Goal: Task Accomplishment & Management: Manage account settings

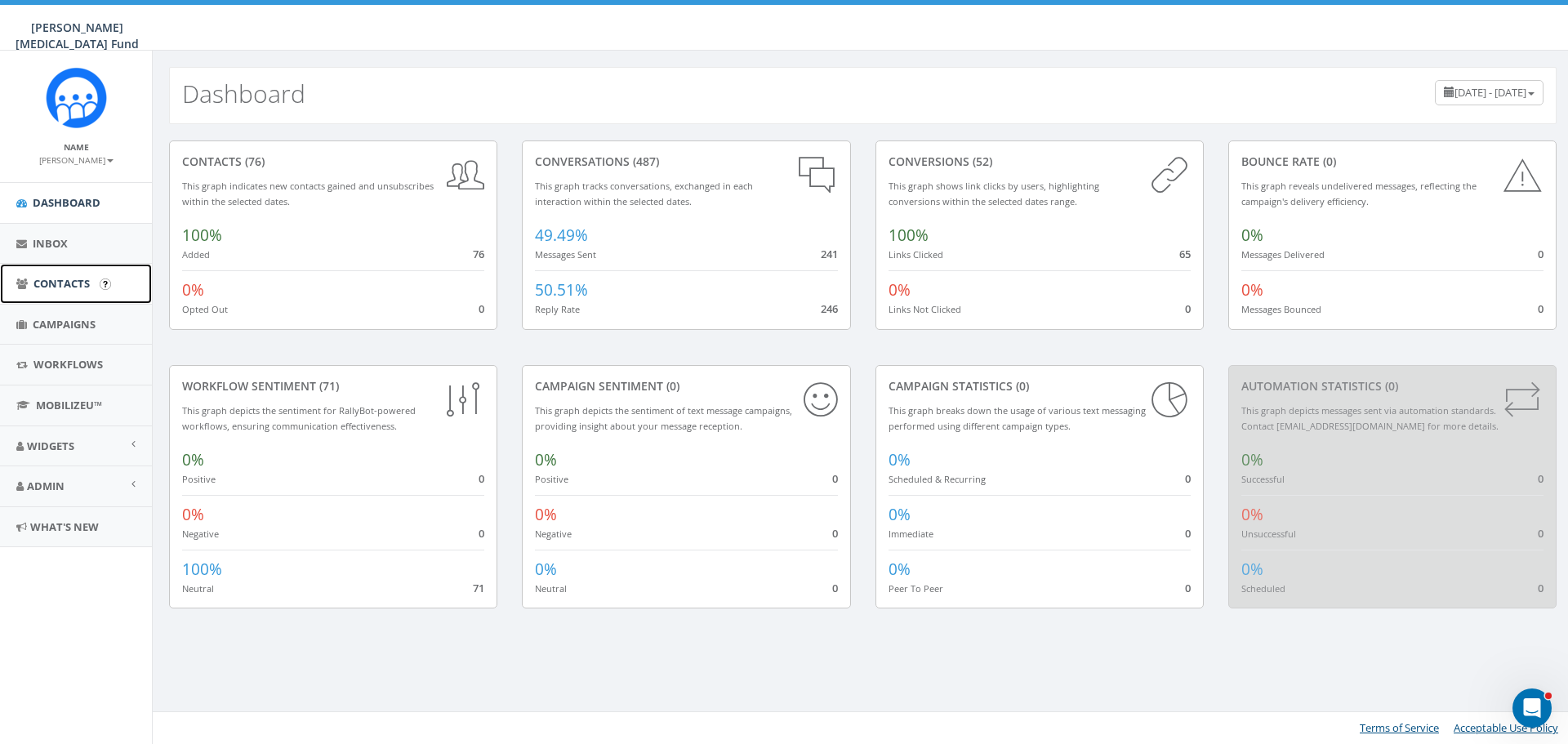
click at [64, 285] on span "Contacts" at bounding box center [62, 283] width 57 height 15
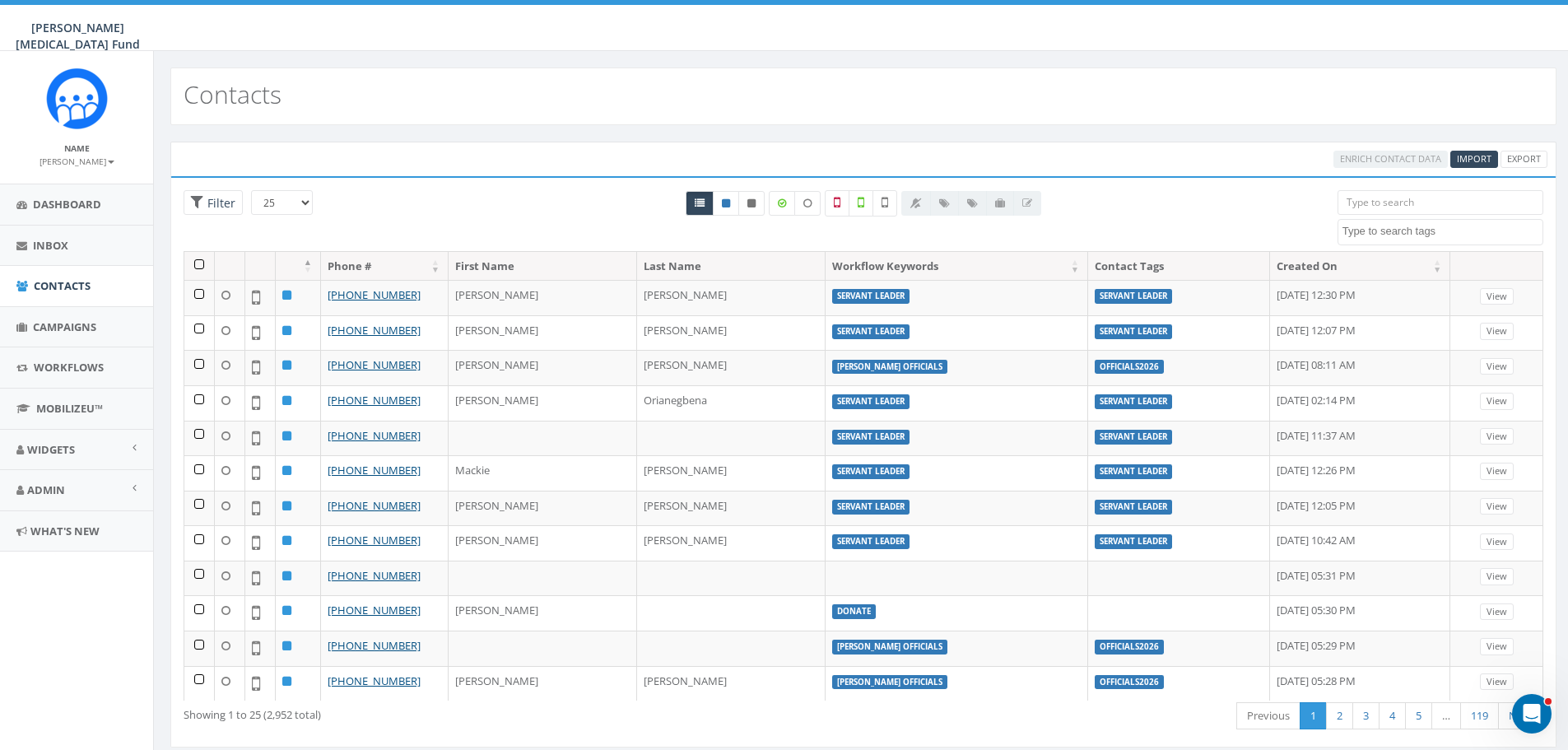
click at [1395, 233] on textarea "Search" at bounding box center [1442, 232] width 200 height 15
select select "A4Kay"
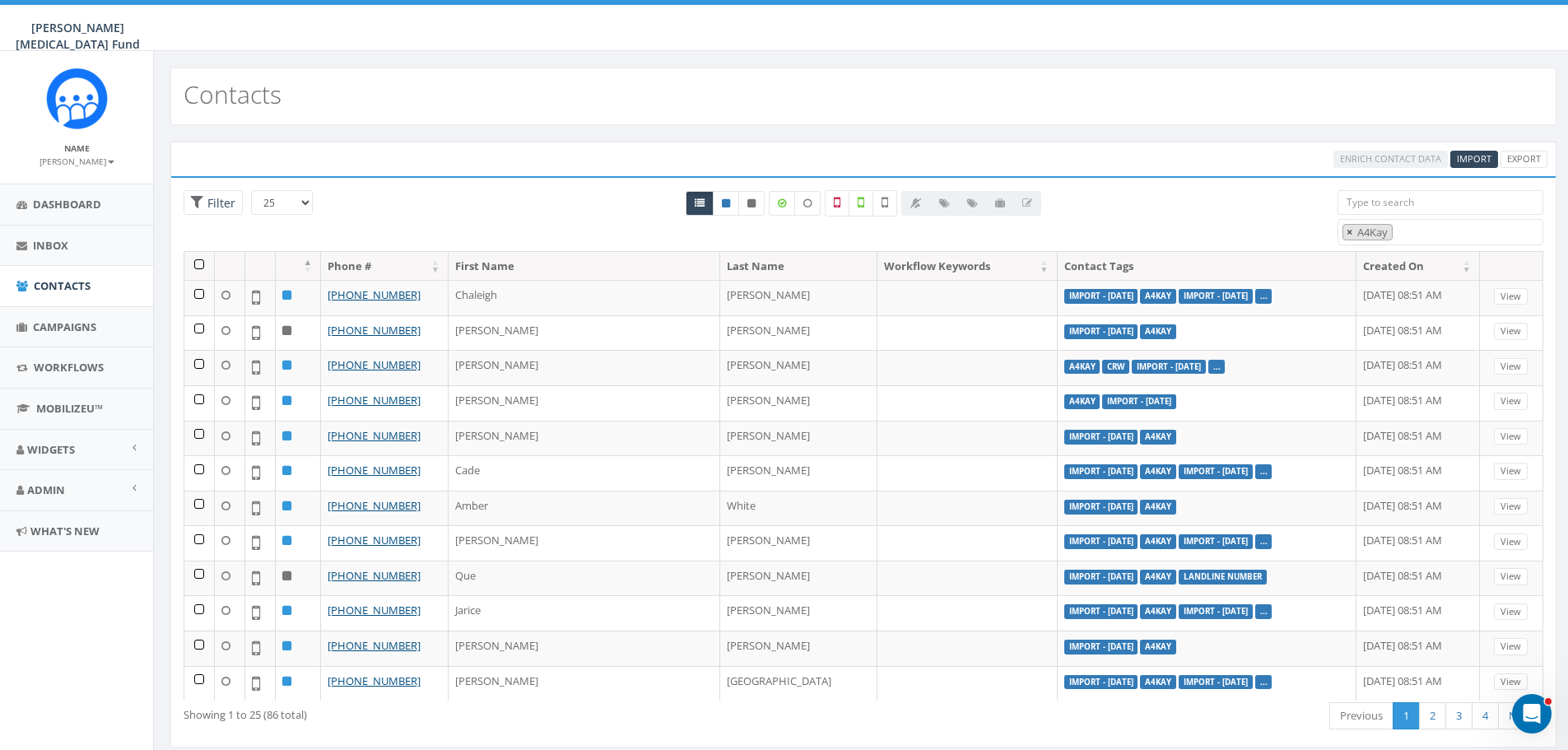
click at [1346, 231] on span "×" at bounding box center [1349, 233] width 6 height 15
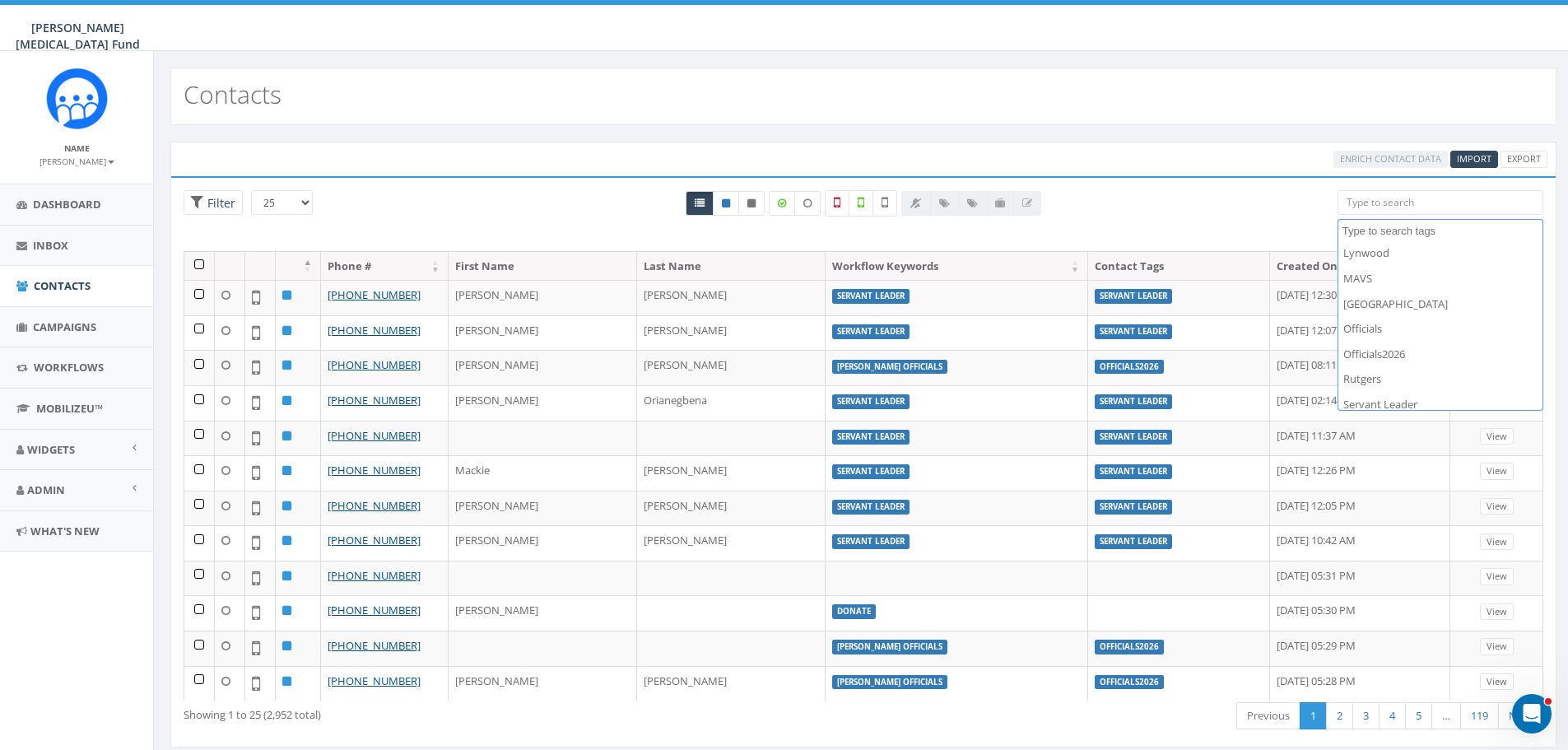
scroll to position [741, 0]
select select "Servant Leader"
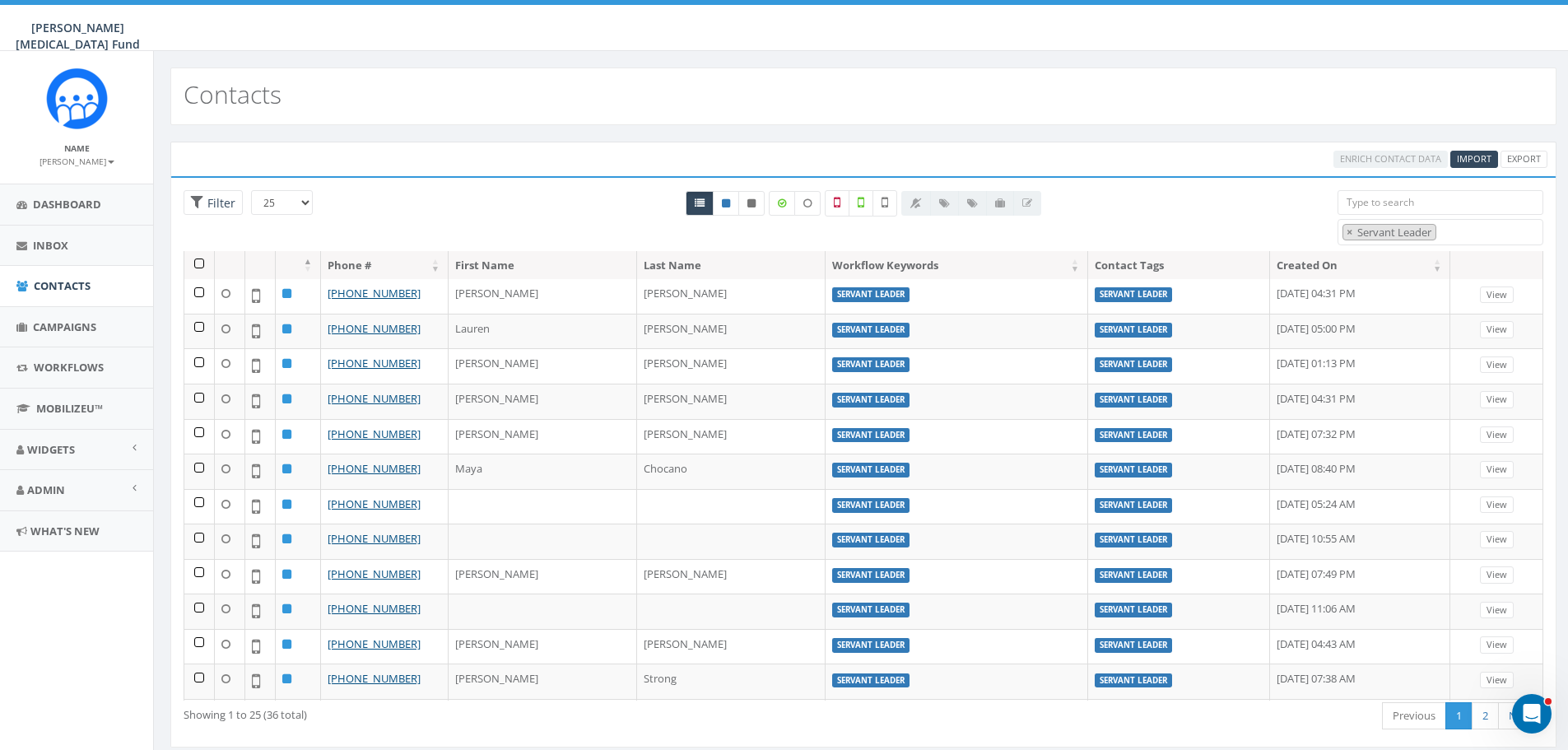
scroll to position [461, 0]
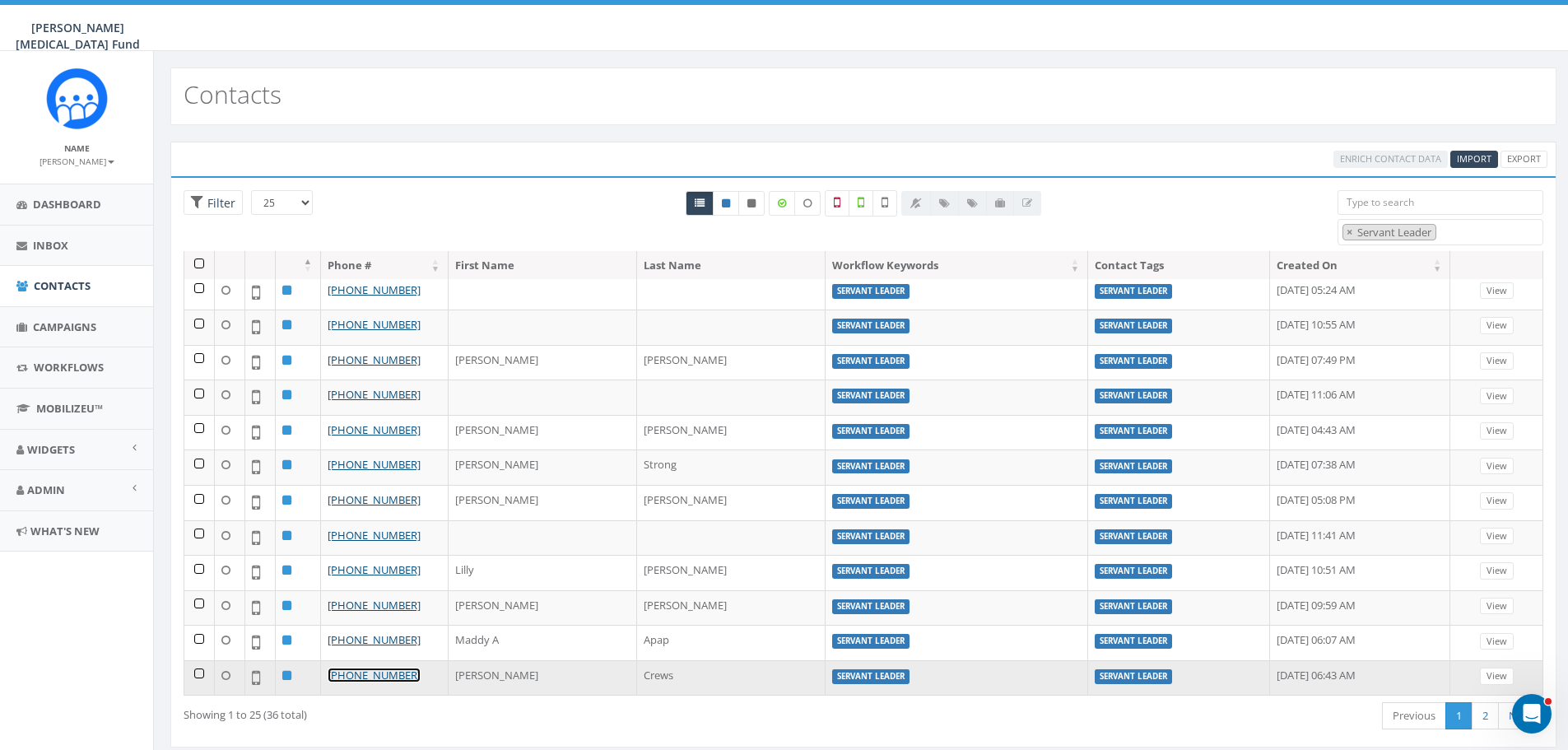
click at [370, 677] on link "+1 904-252-0571" at bounding box center [374, 675] width 93 height 15
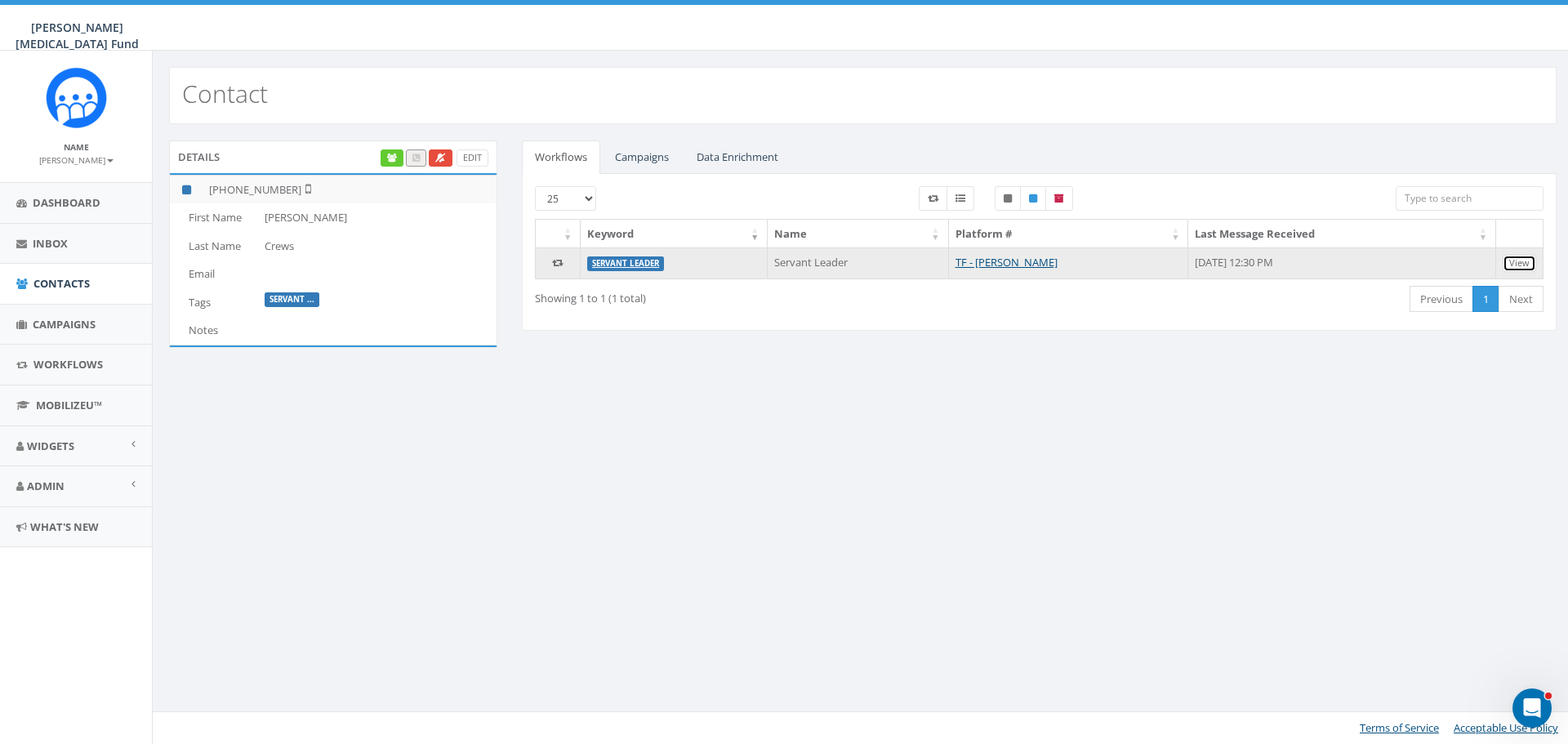
click at [1517, 262] on link "View" at bounding box center [1520, 263] width 33 height 17
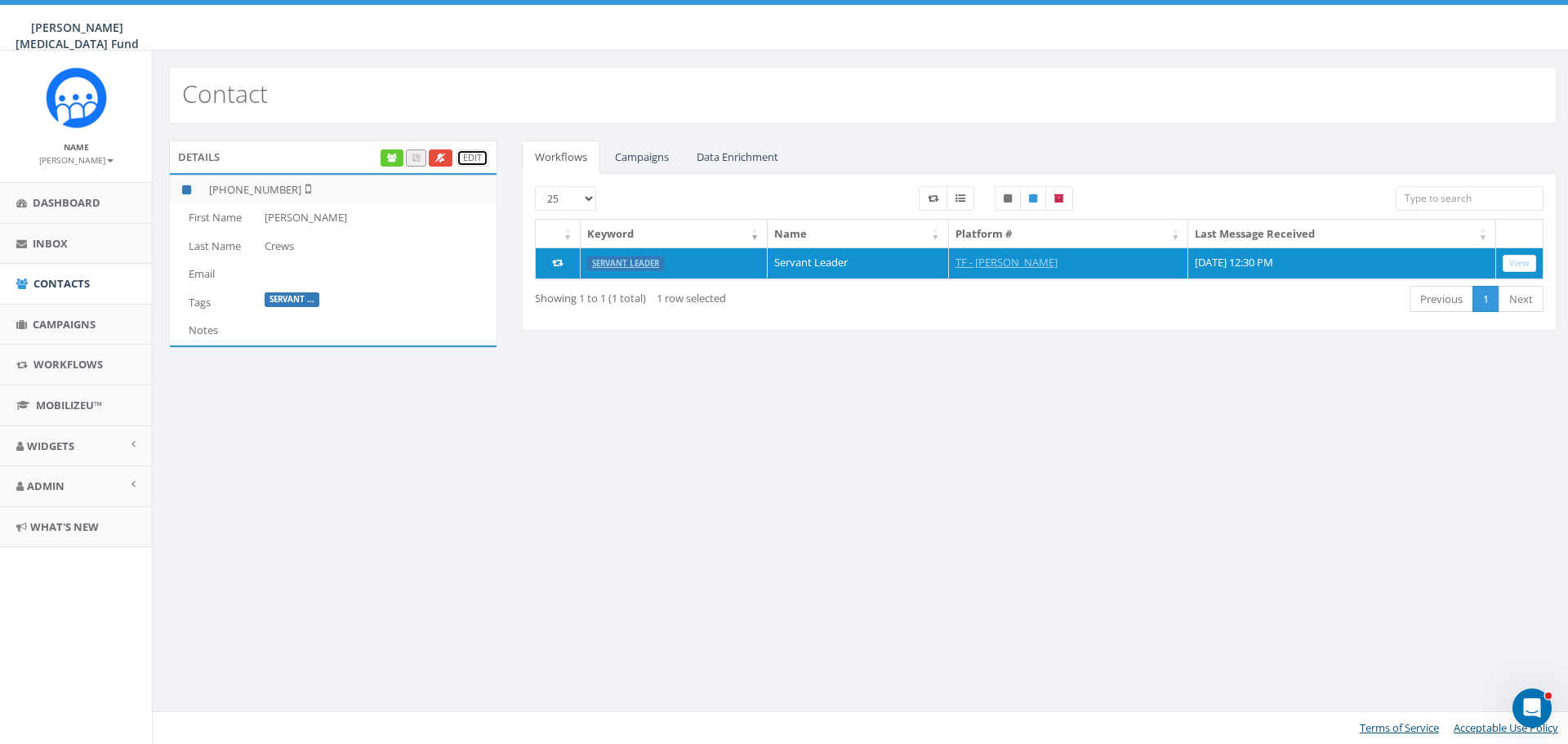
click at [474, 157] on link "Edit" at bounding box center [472, 157] width 32 height 17
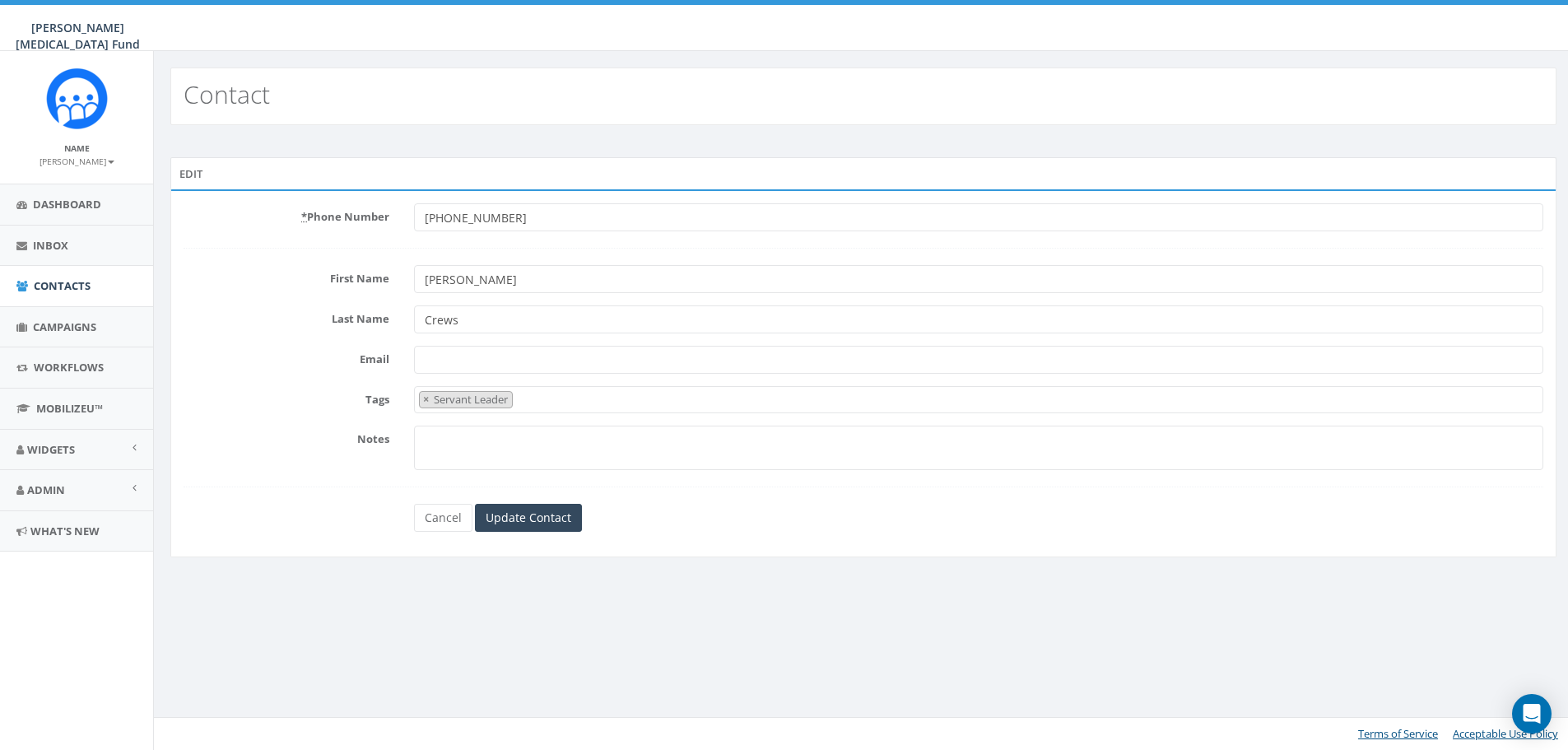
select select "Servant Leader"
click at [426, 399] on span "×" at bounding box center [428, 400] width 6 height 15
select select
click at [520, 521] on input "Update Contact" at bounding box center [531, 517] width 107 height 28
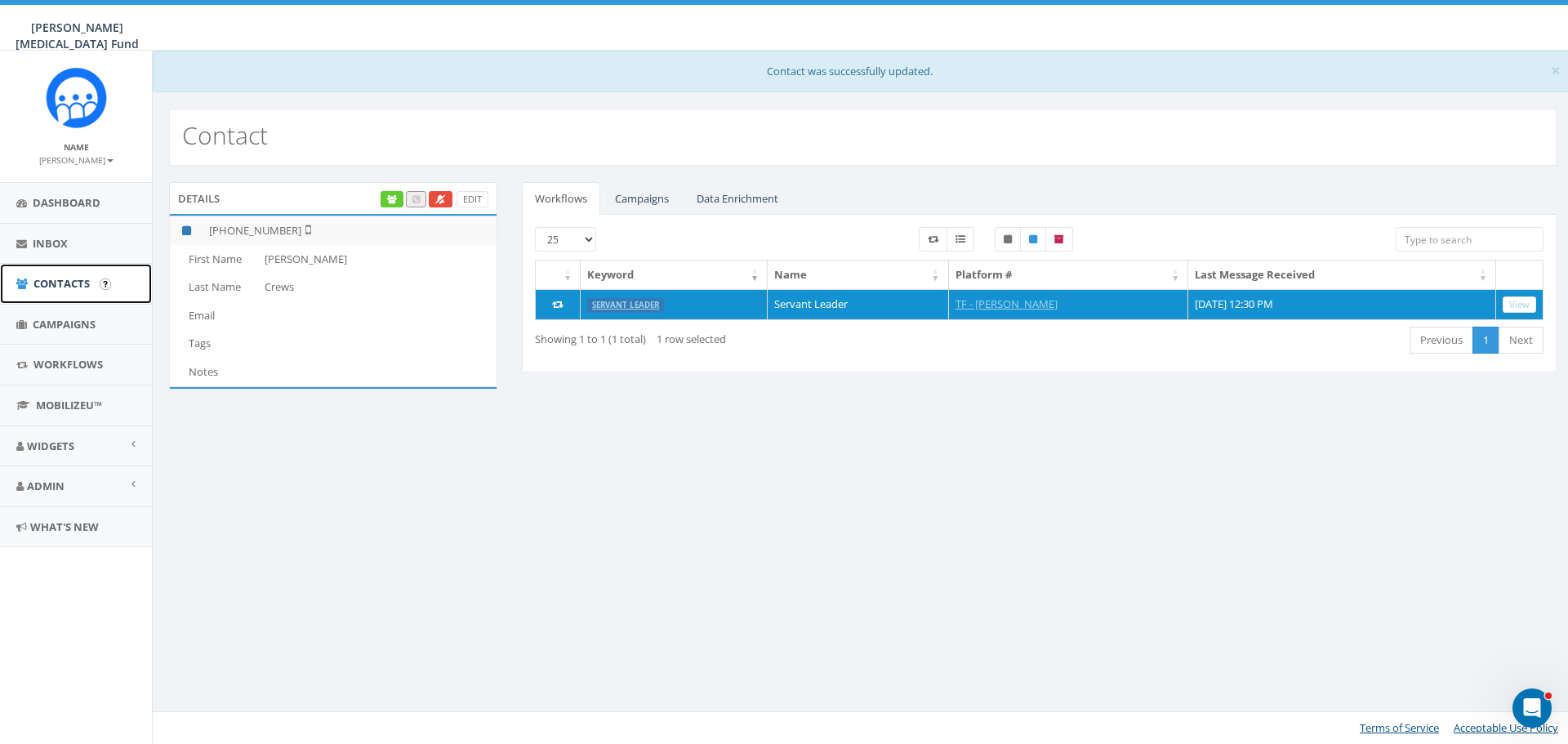
click at [52, 287] on span "Contacts" at bounding box center [62, 283] width 57 height 15
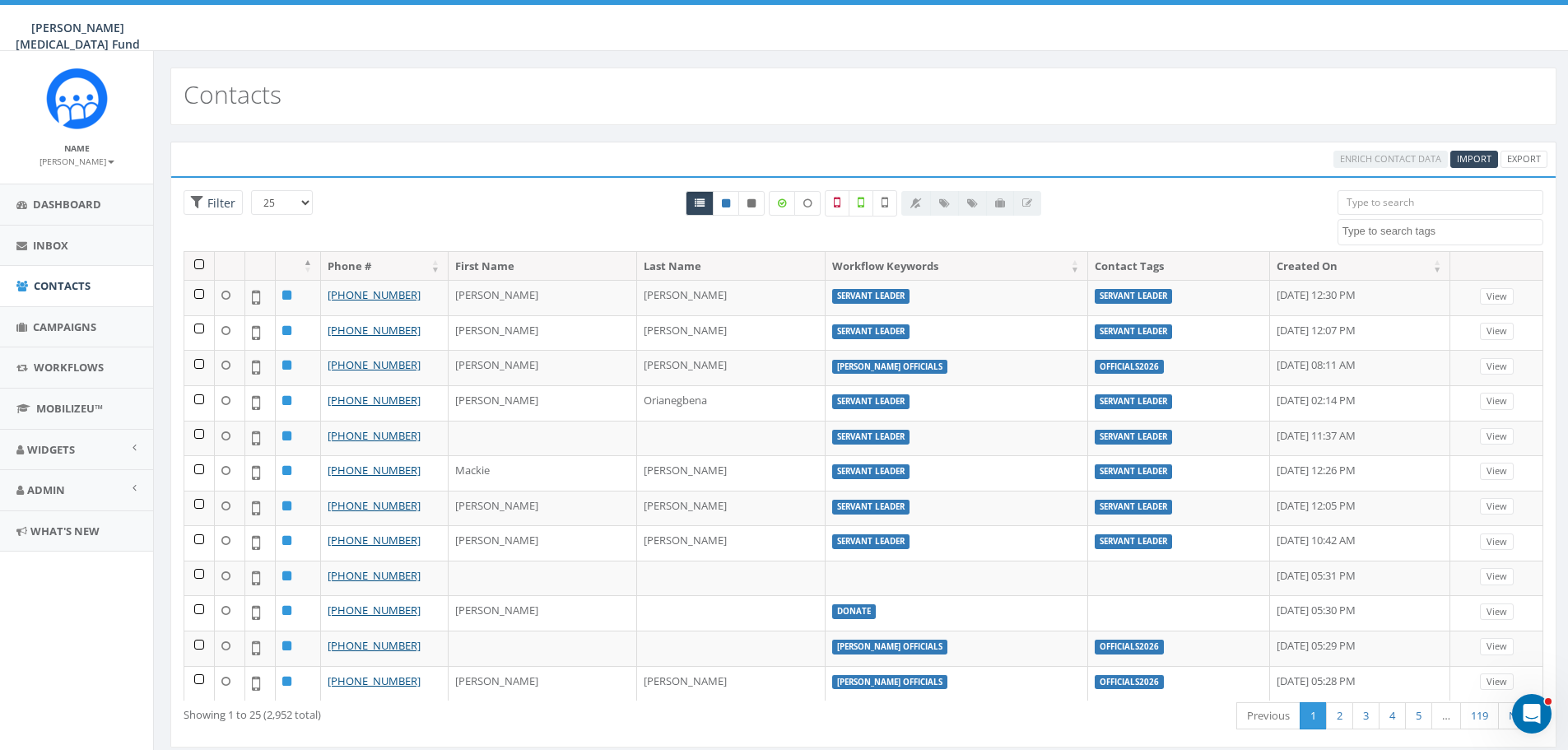
click at [1376, 233] on textarea "Search" at bounding box center [1442, 232] width 200 height 15
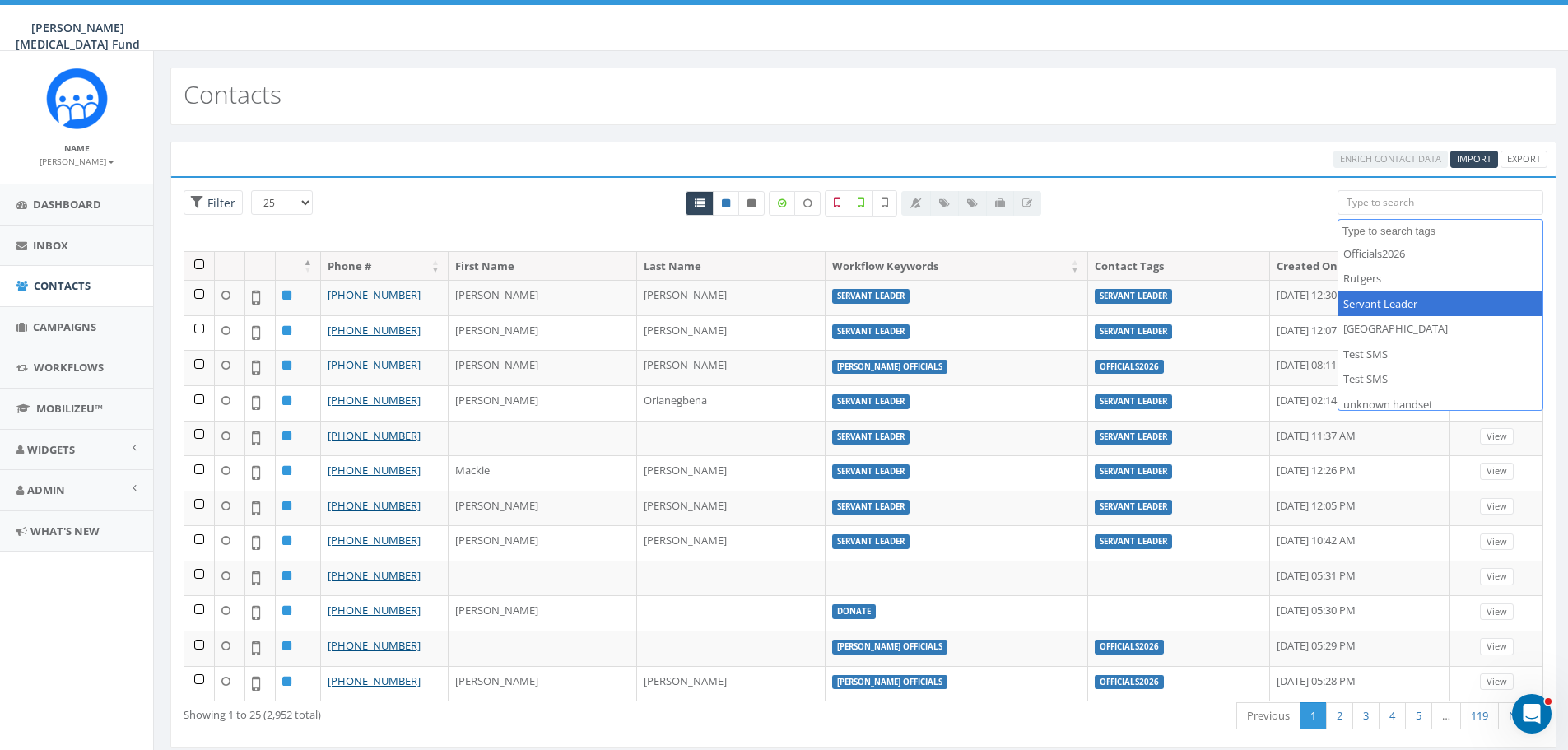
select select "Servant Leader"
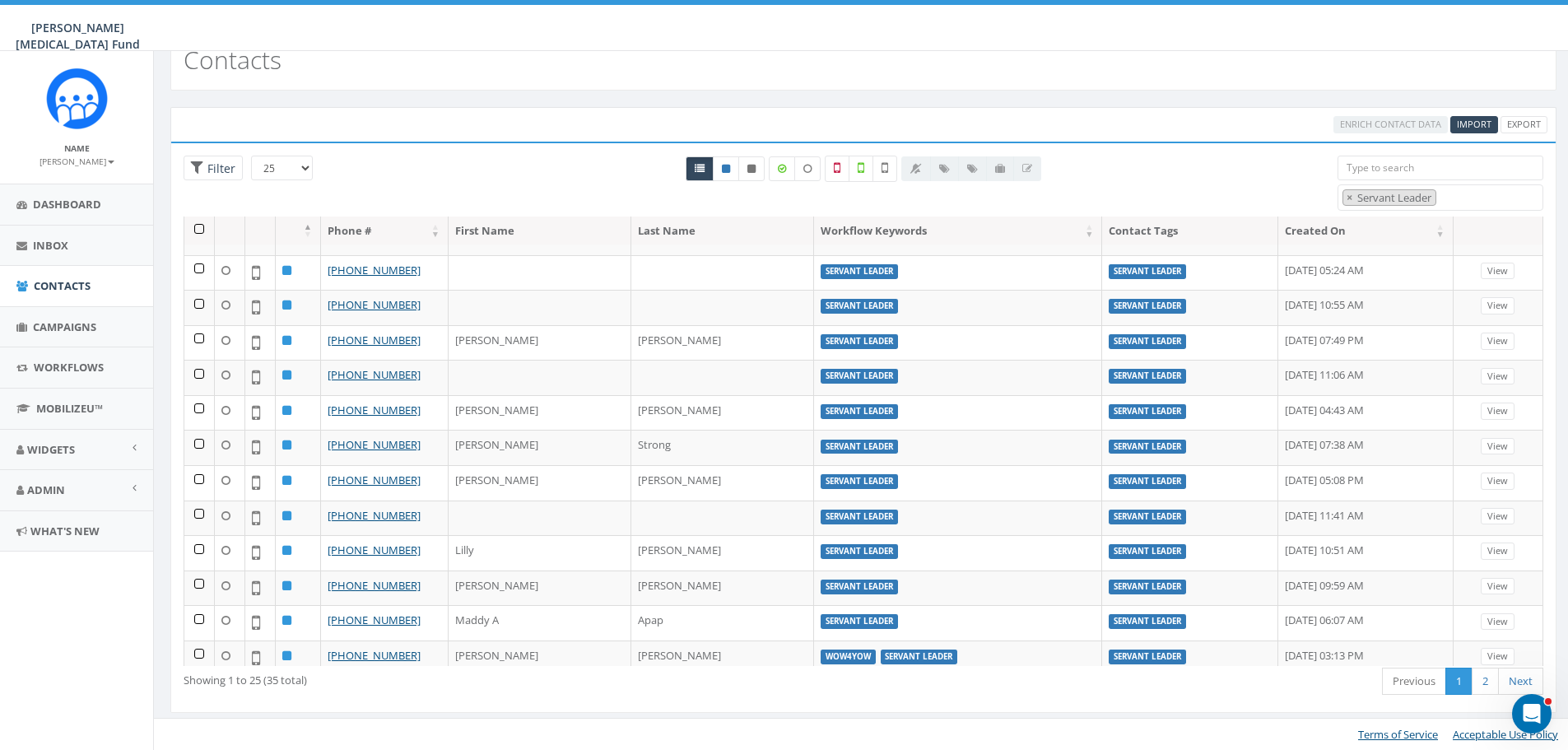
scroll to position [461, 0]
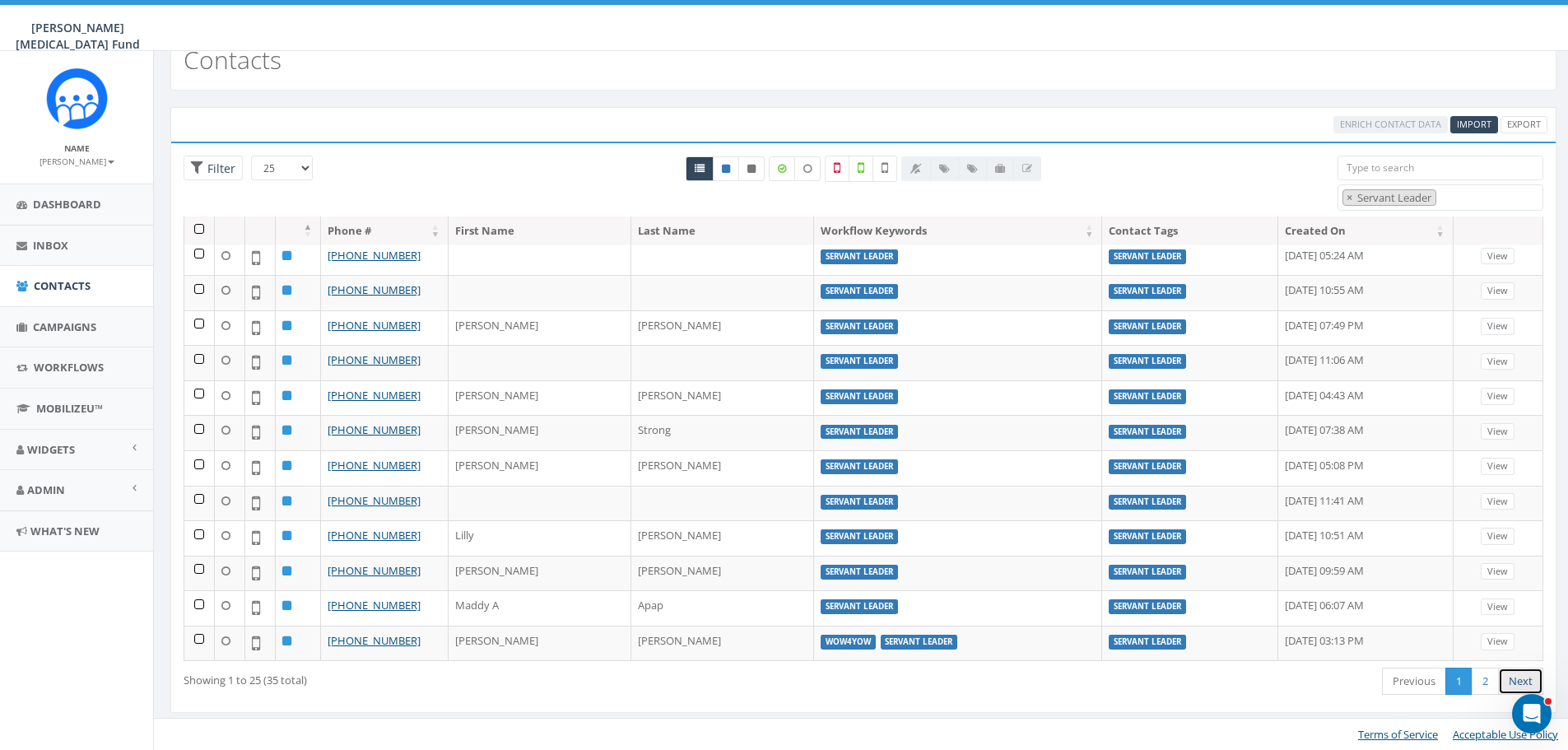
click at [1514, 679] on link "Next" at bounding box center [1520, 681] width 45 height 27
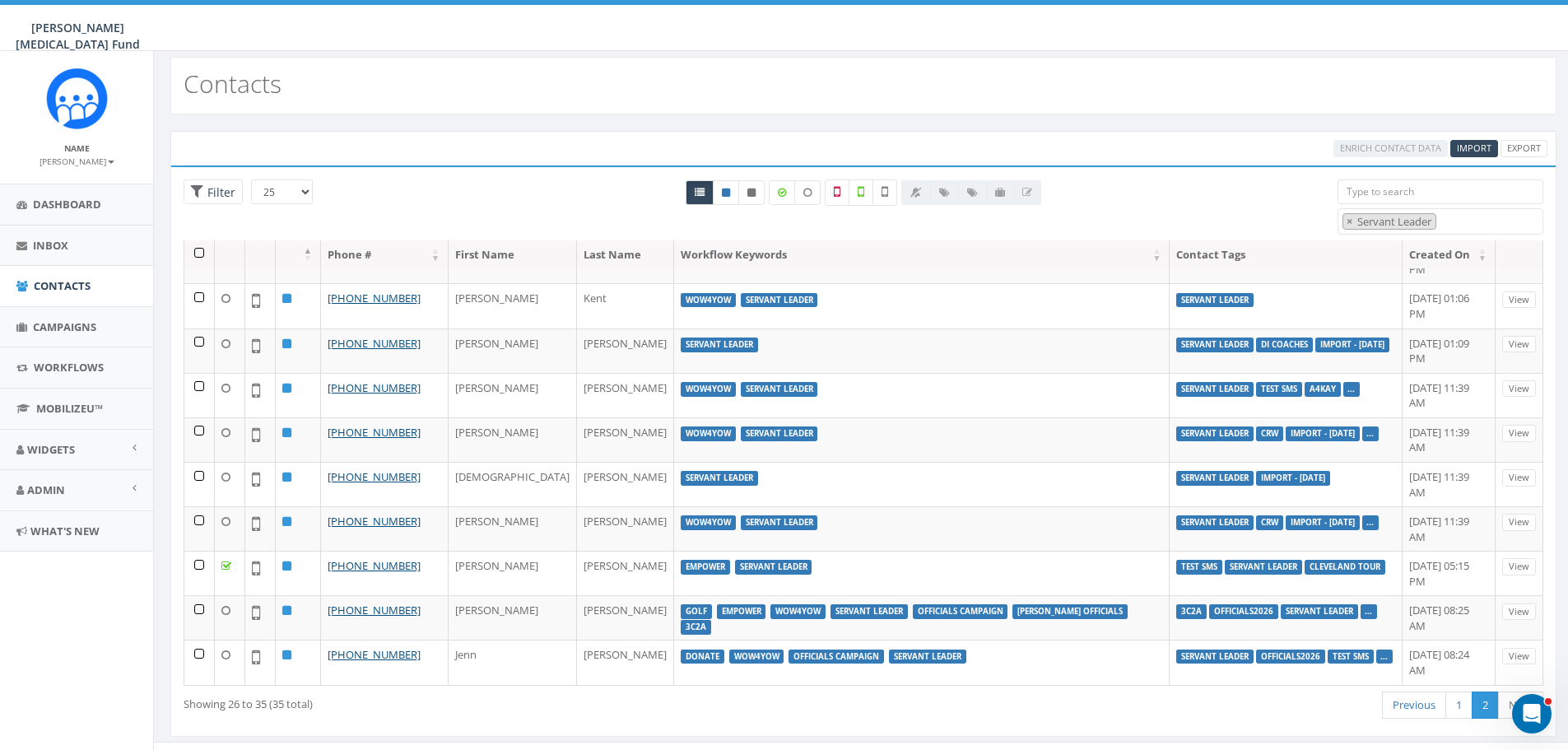
scroll to position [0, 0]
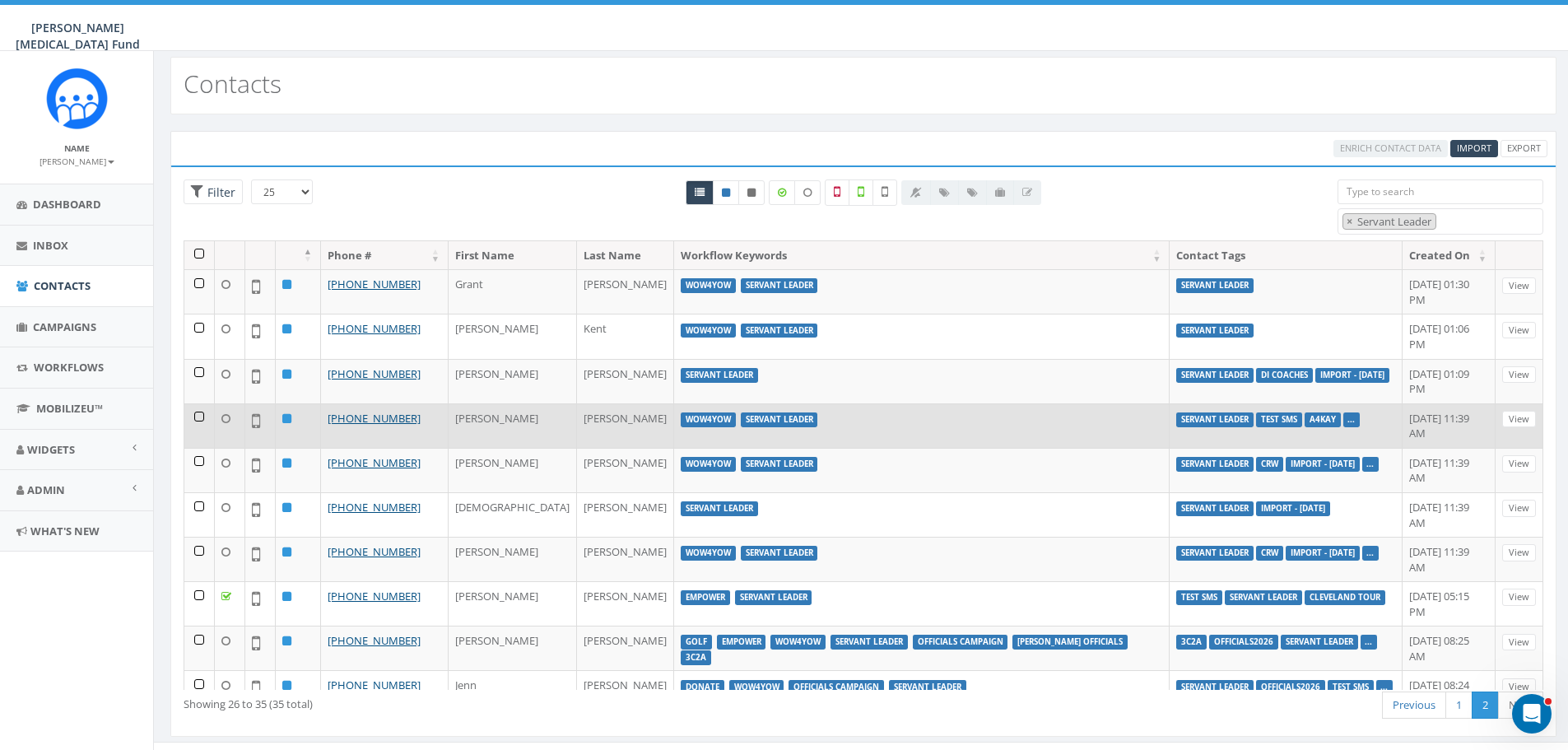
click at [197, 403] on td at bounding box center [200, 425] width 30 height 45
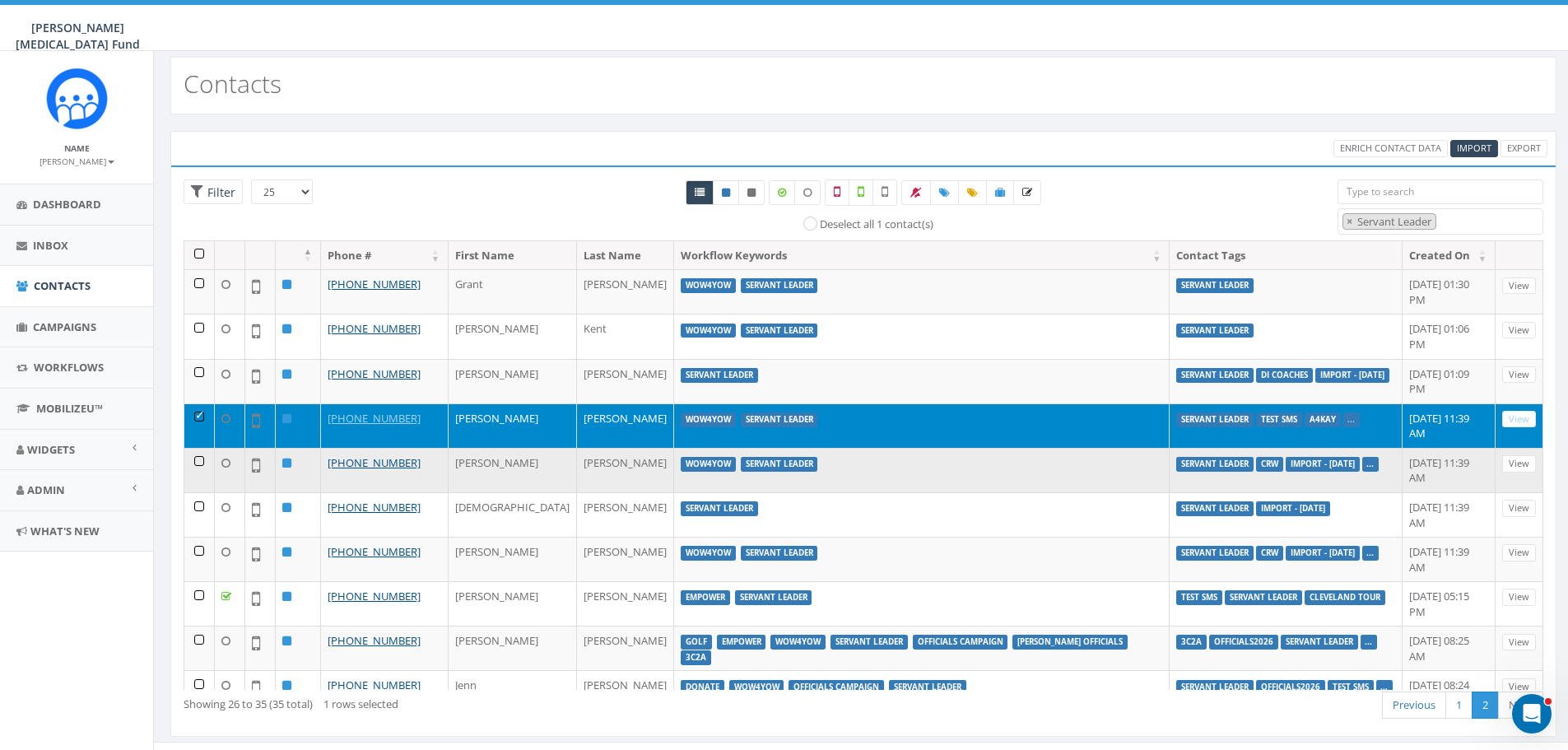
click at [198, 448] on td at bounding box center [200, 469] width 30 height 45
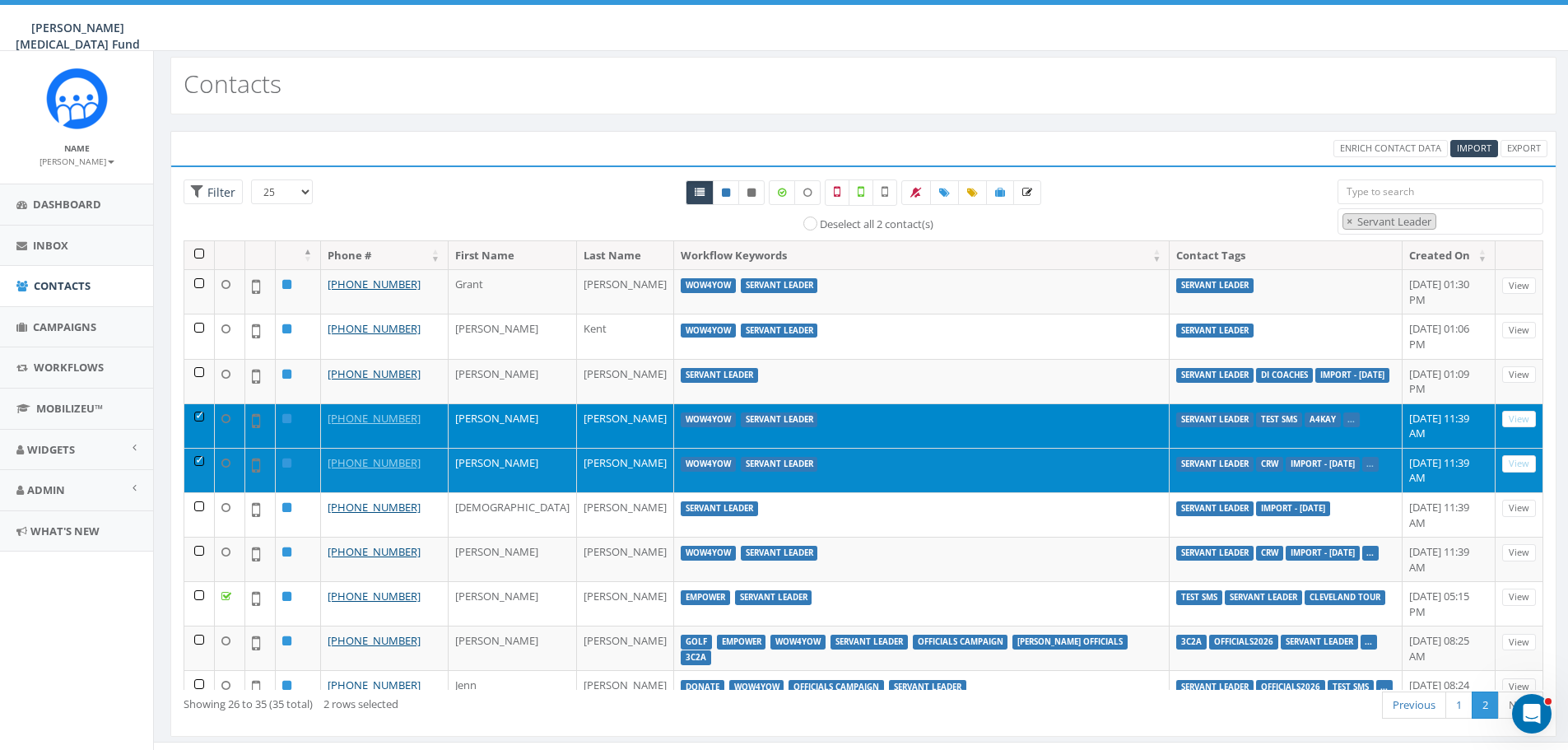
click at [202, 448] on td at bounding box center [200, 469] width 30 height 45
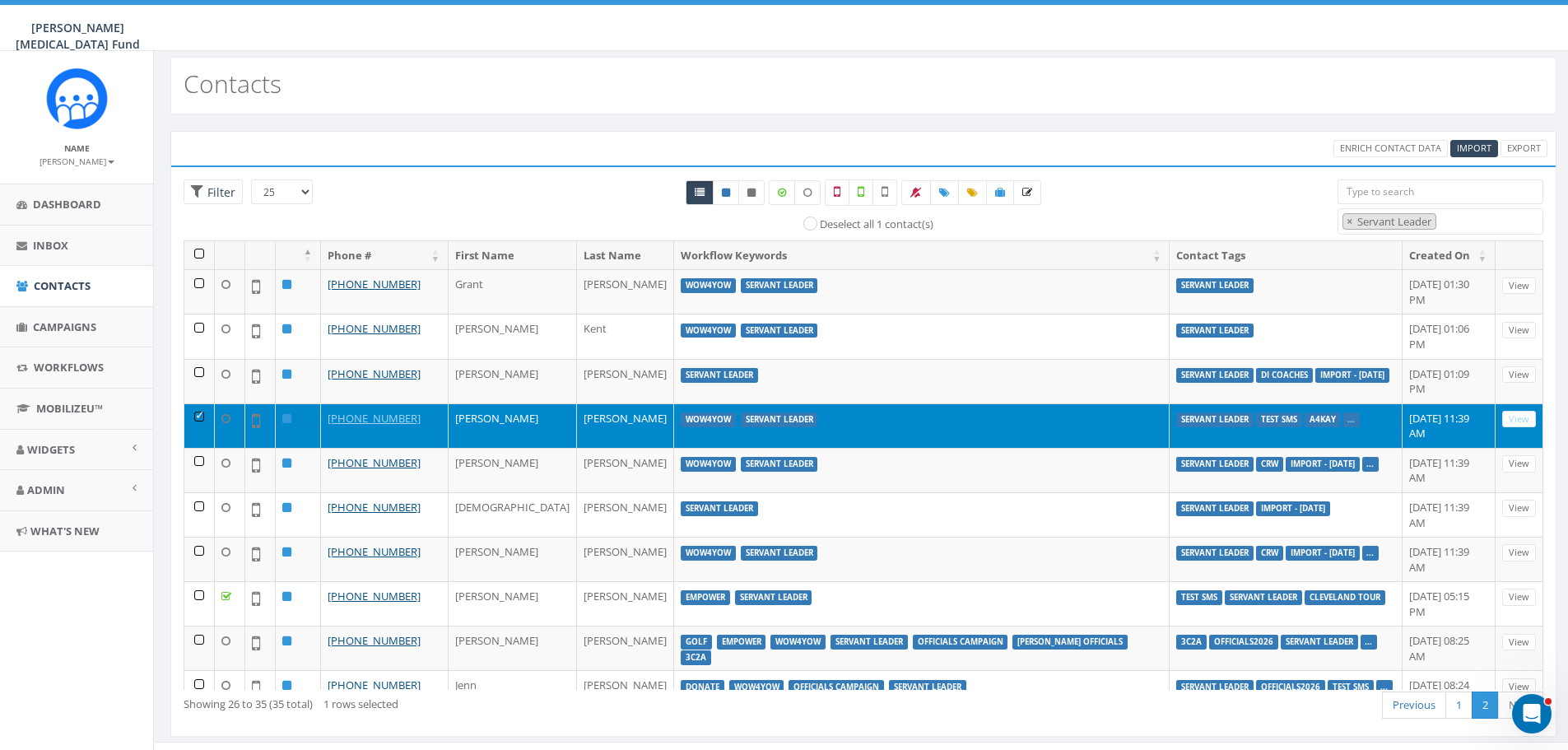
click at [197, 403] on td at bounding box center [200, 425] width 30 height 45
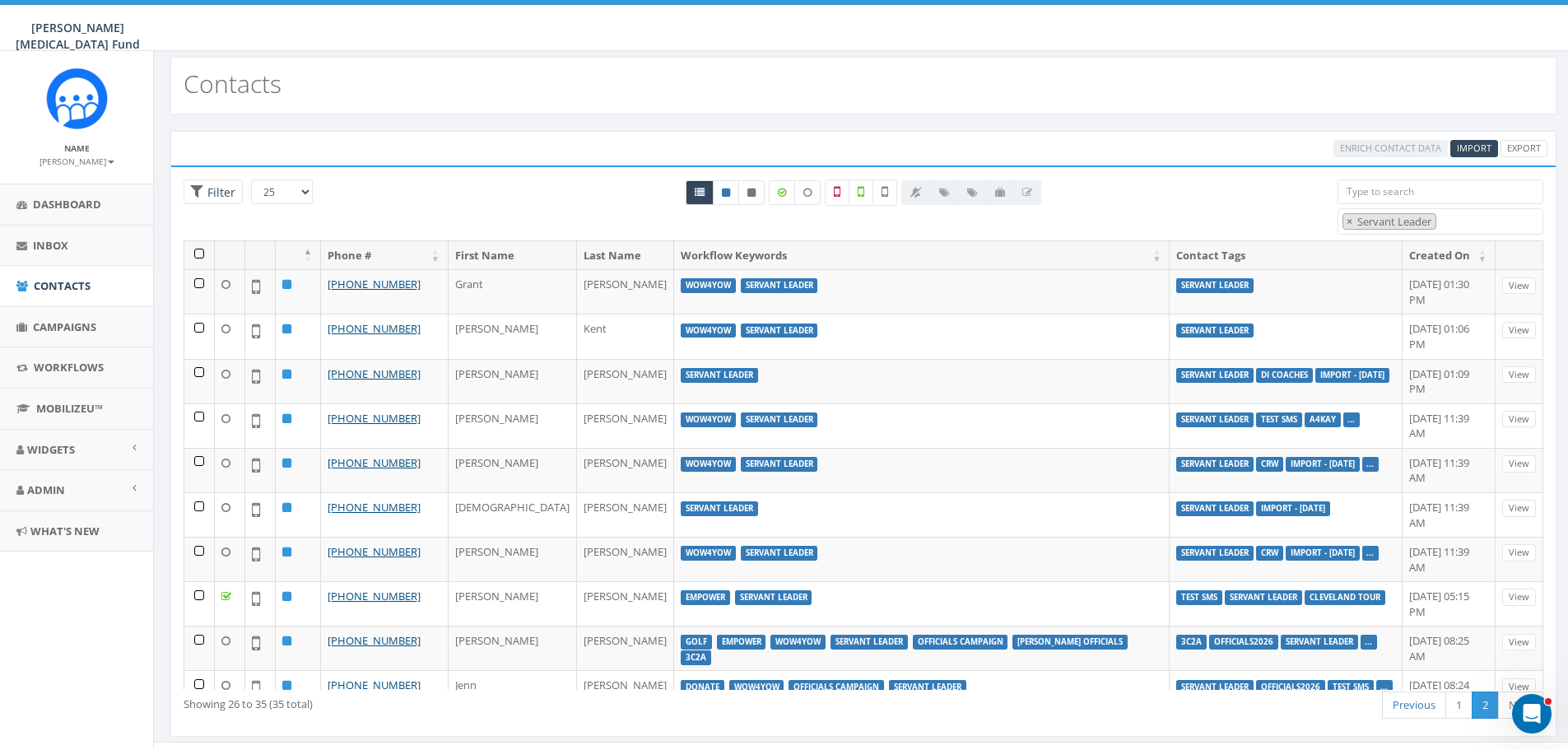
click at [230, 255] on th at bounding box center [230, 255] width 30 height 29
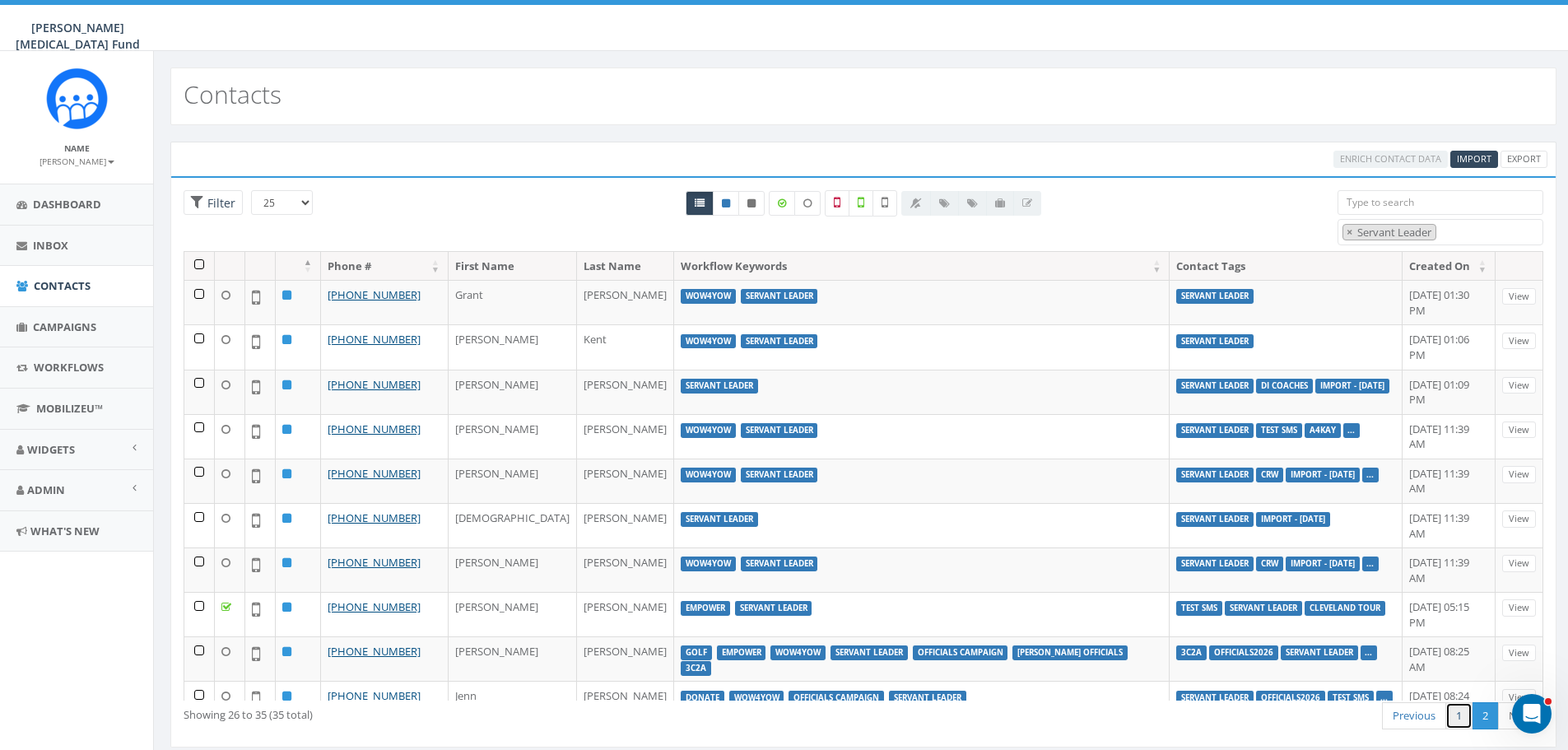
click at [1453, 702] on link "1" at bounding box center [1458, 716] width 27 height 27
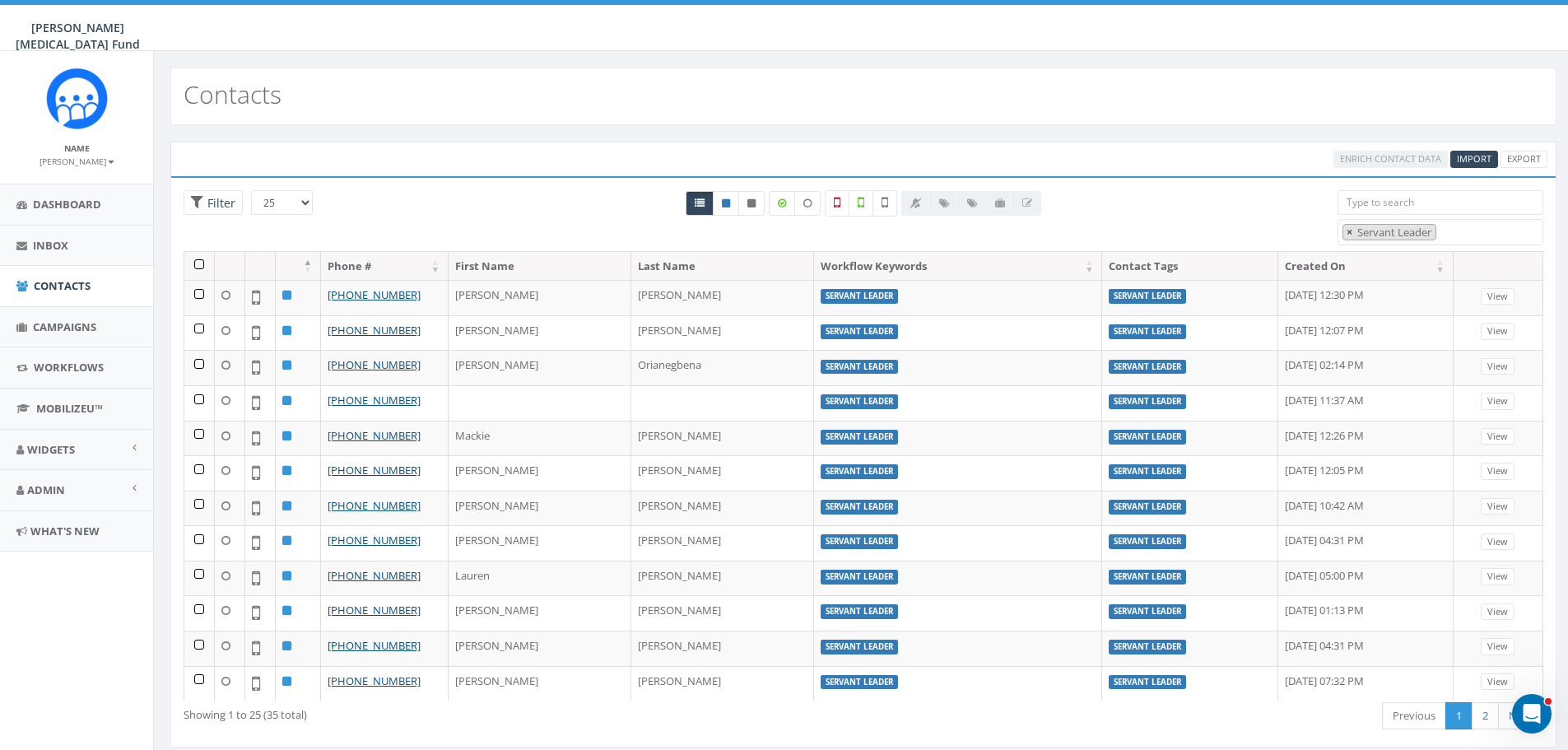
click at [1348, 231] on span "×" at bounding box center [1349, 233] width 6 height 15
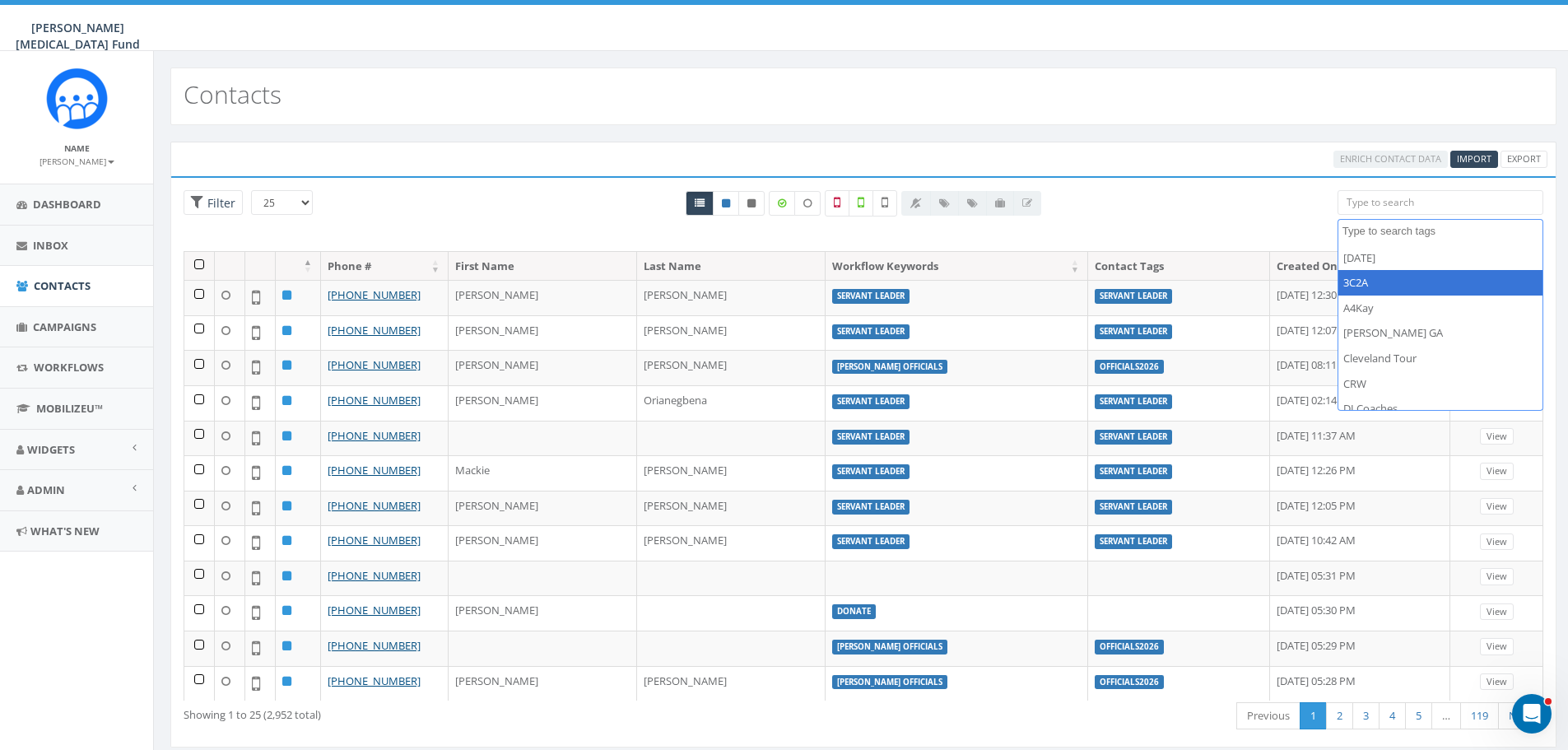
select select "3C2A"
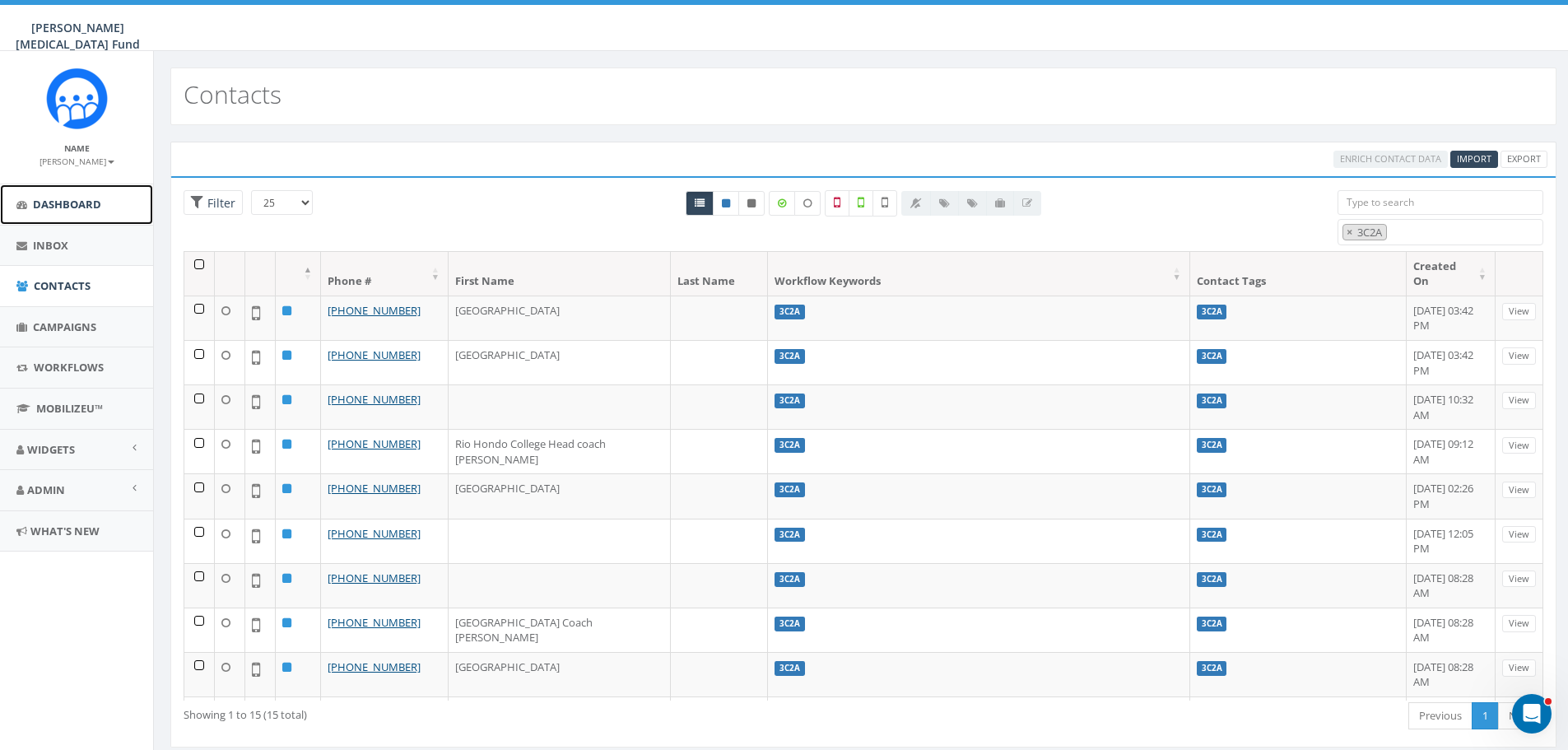
click at [55, 203] on span "Dashboard" at bounding box center [66, 204] width 68 height 15
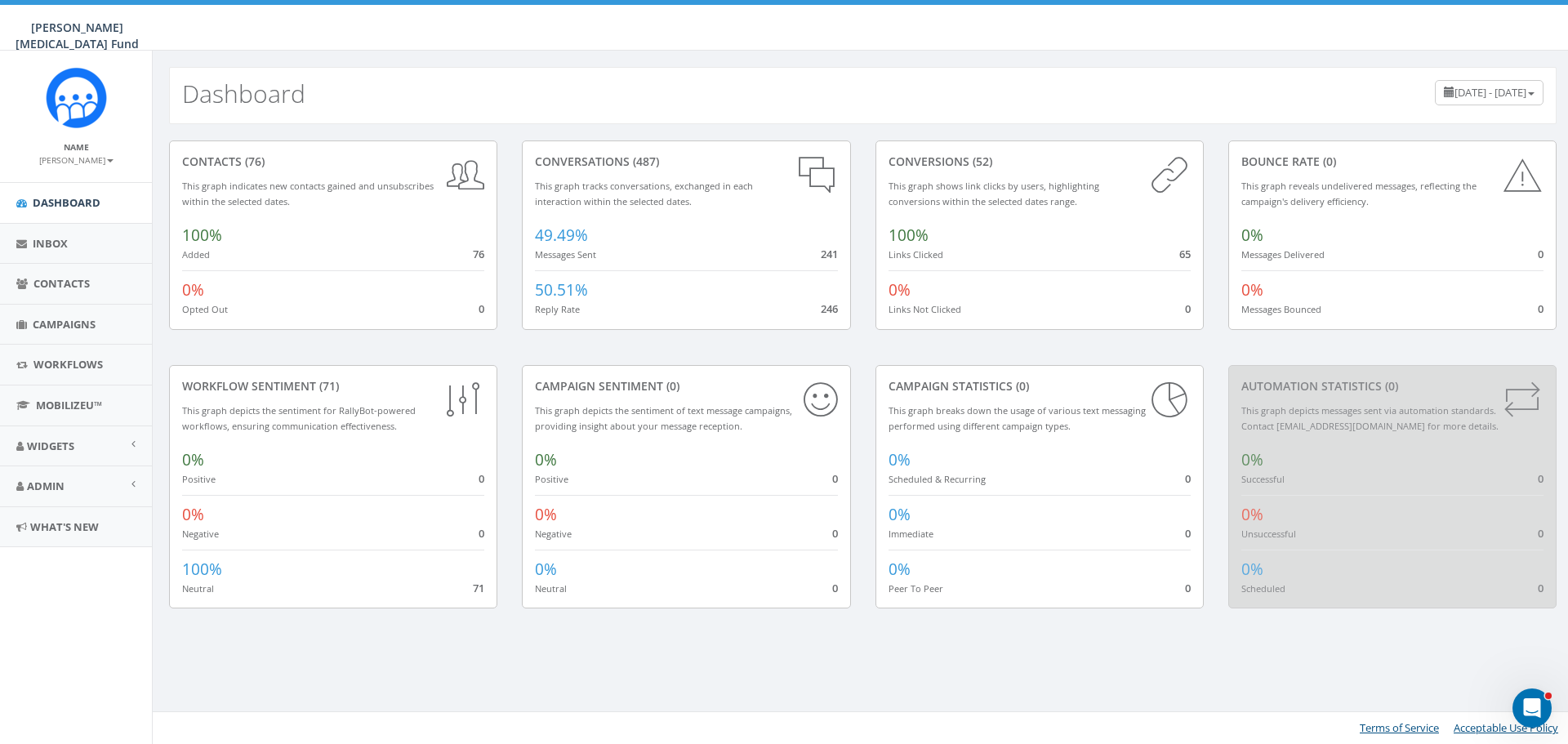
click at [72, 164] on small "[PERSON_NAME]" at bounding box center [76, 160] width 74 height 12
click at [62, 206] on link "Sign Out" at bounding box center [82, 205] width 129 height 21
